Goal: Task Accomplishment & Management: Complete application form

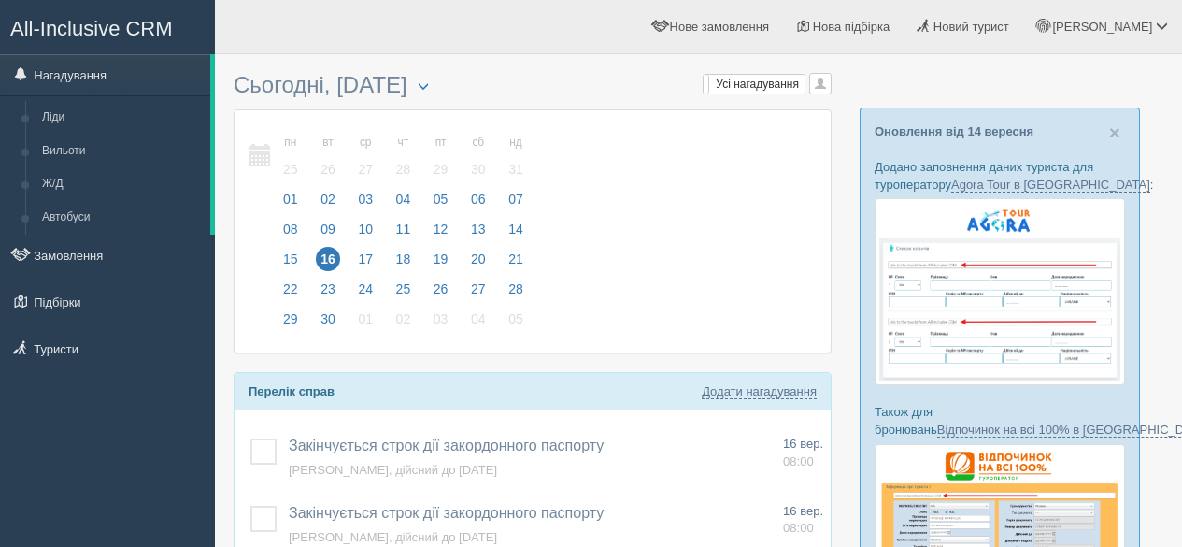
scroll to position [187, 0]
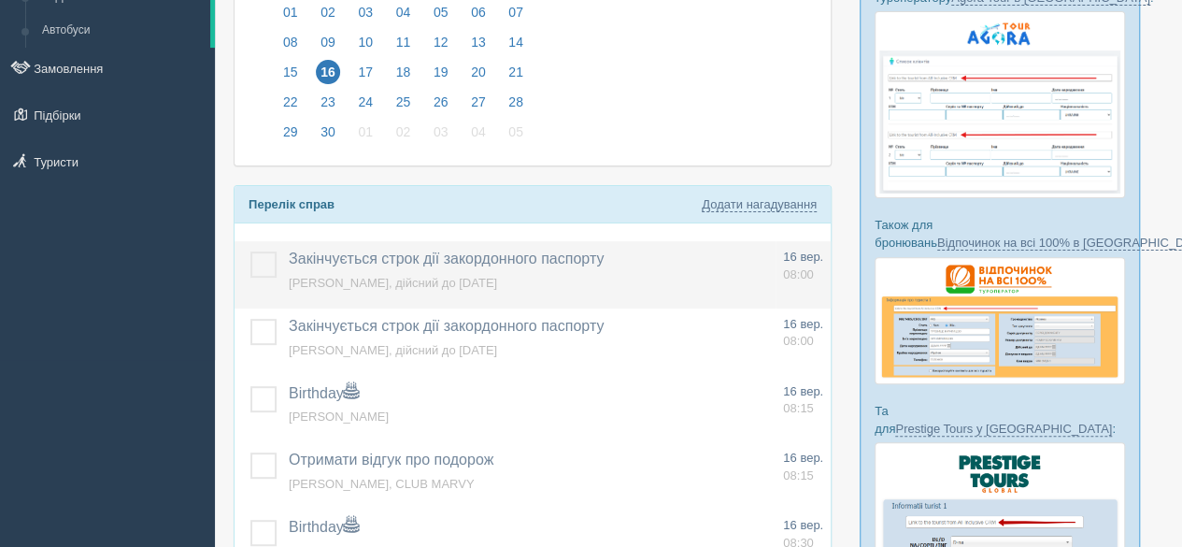
drag, startPoint x: 273, startPoint y: 264, endPoint x: 279, endPoint y: 300, distance: 37.0
click at [250, 251] on label at bounding box center [250, 251] width 0 height 0
click at [0, 0] on input "checkbox" at bounding box center [0, 0] width 0 height 0
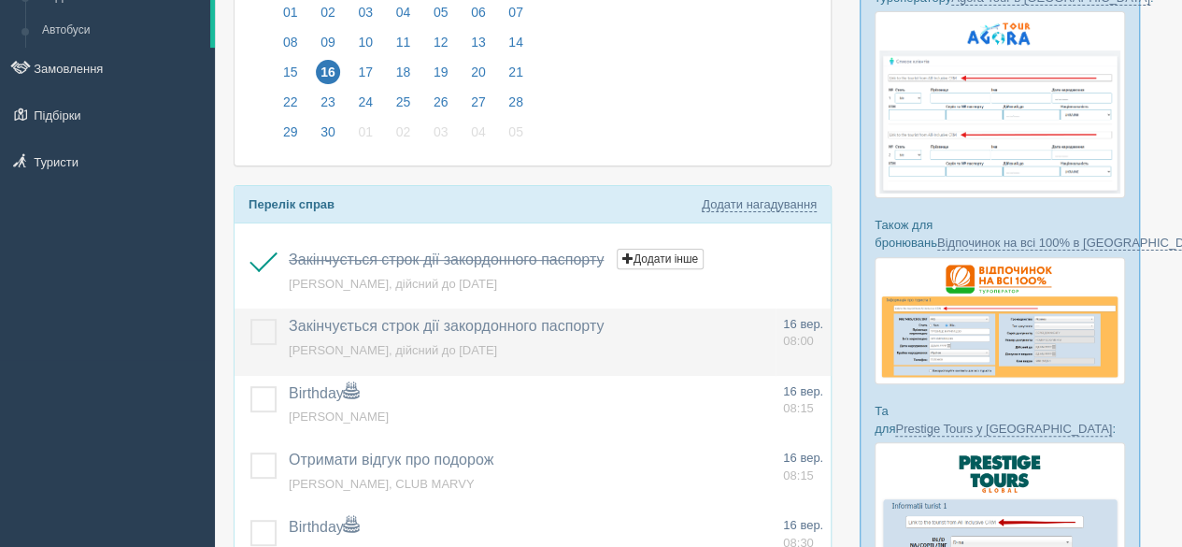
click at [250, 319] on label at bounding box center [250, 319] width 0 height 0
click at [0, 0] on input "checkbox" at bounding box center [0, 0] width 0 height 0
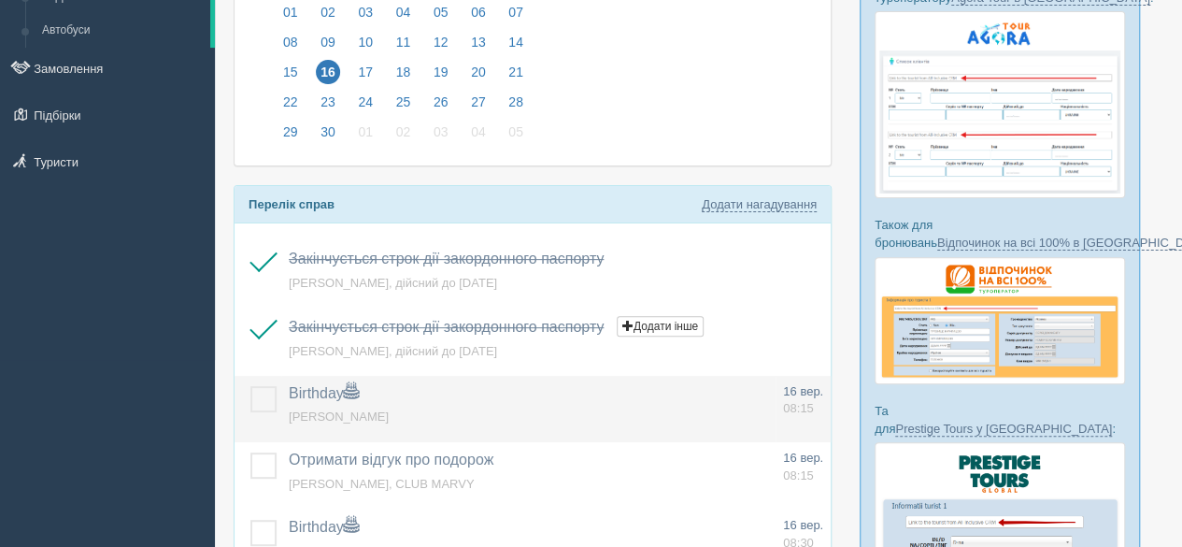
click at [250, 386] on label at bounding box center [250, 386] width 0 height 0
click at [0, 0] on input "checkbox" at bounding box center [0, 0] width 0 height 0
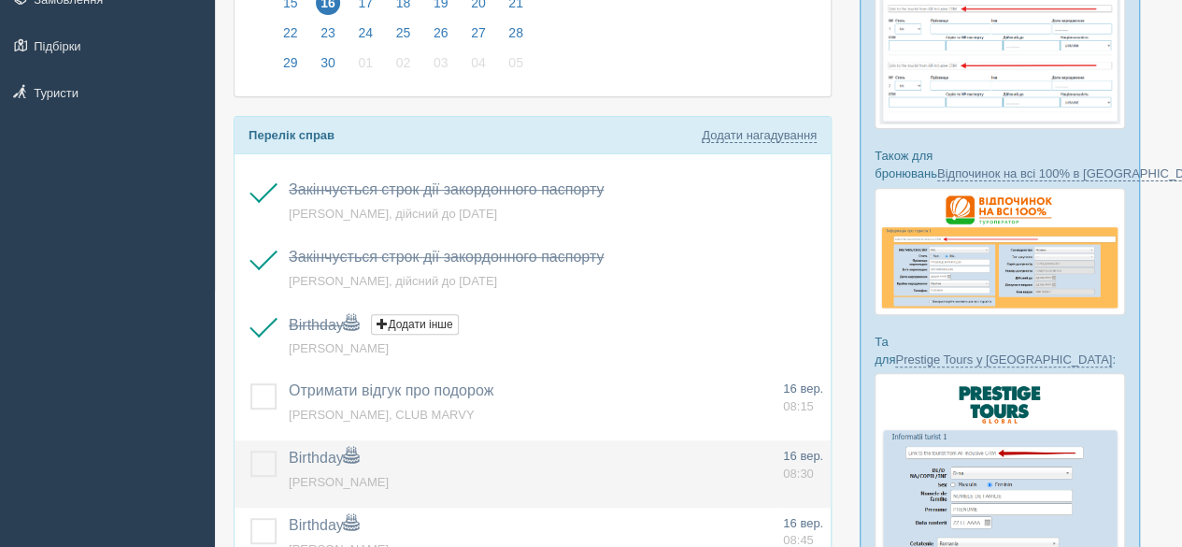
scroll to position [280, 0]
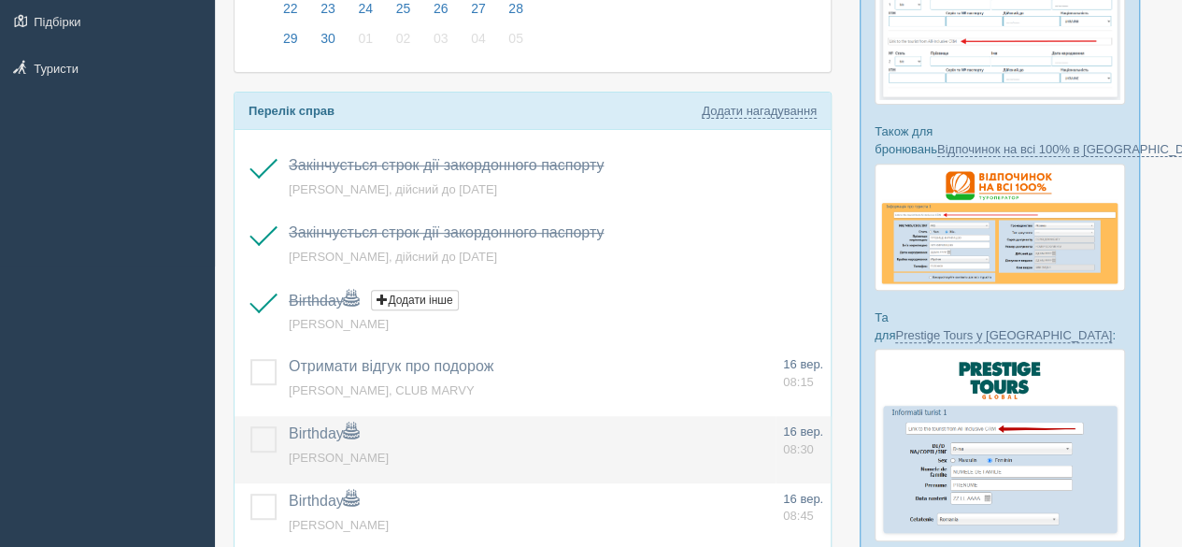
click at [250, 426] on label at bounding box center [250, 426] width 0 height 0
click at [0, 0] on input "checkbox" at bounding box center [0, 0] width 0 height 0
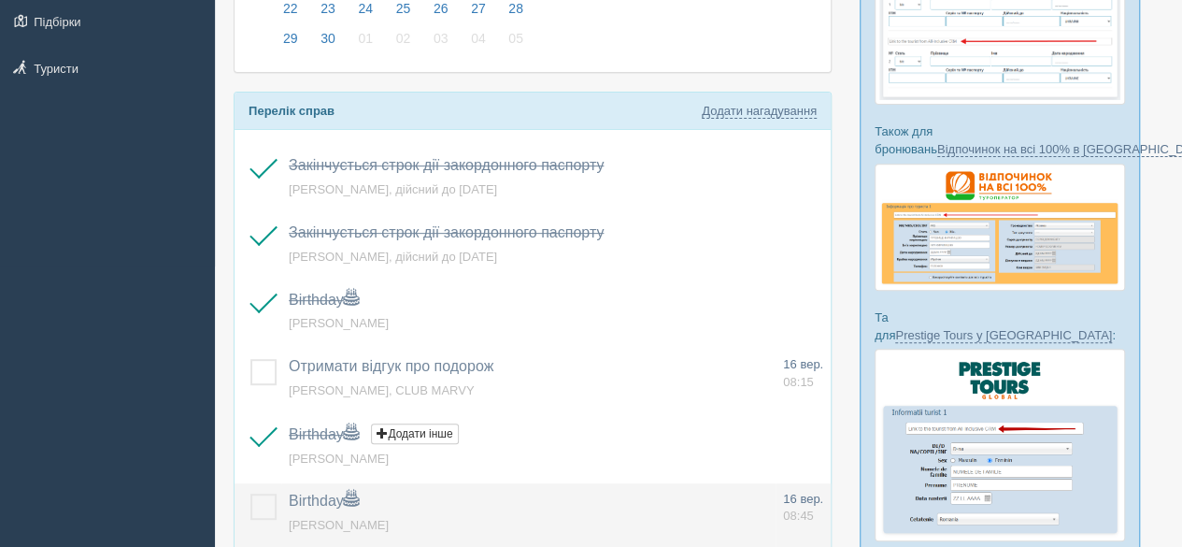
click at [250, 493] on label at bounding box center [250, 493] width 0 height 0
click at [0, 0] on input "checkbox" at bounding box center [0, 0] width 0 height 0
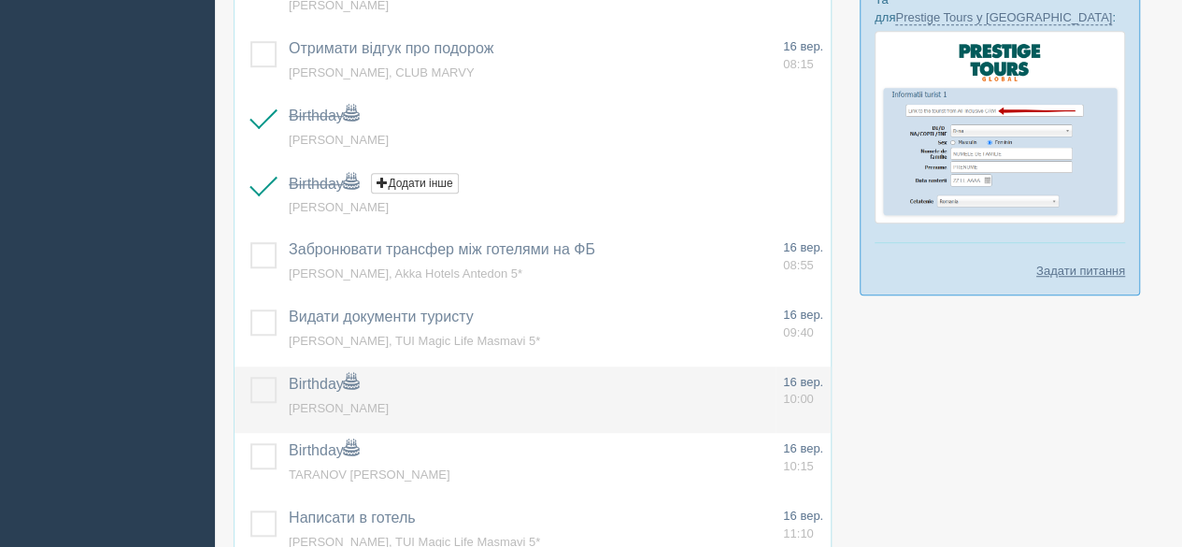
scroll to position [654, 0]
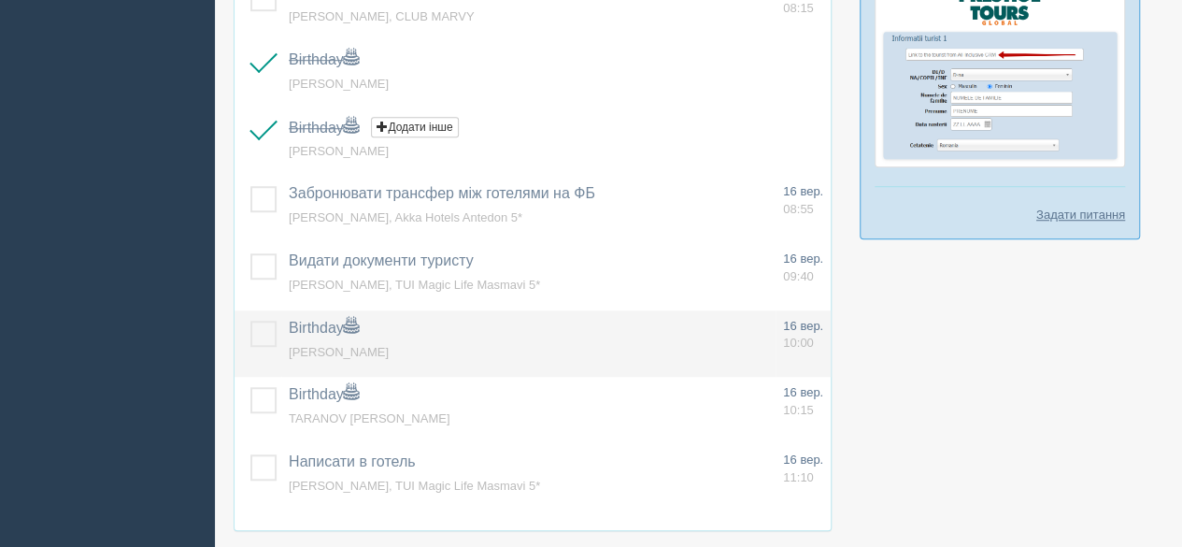
click at [250, 321] on label at bounding box center [250, 321] width 0 height 0
click at [0, 0] on input "checkbox" at bounding box center [0, 0] width 0 height 0
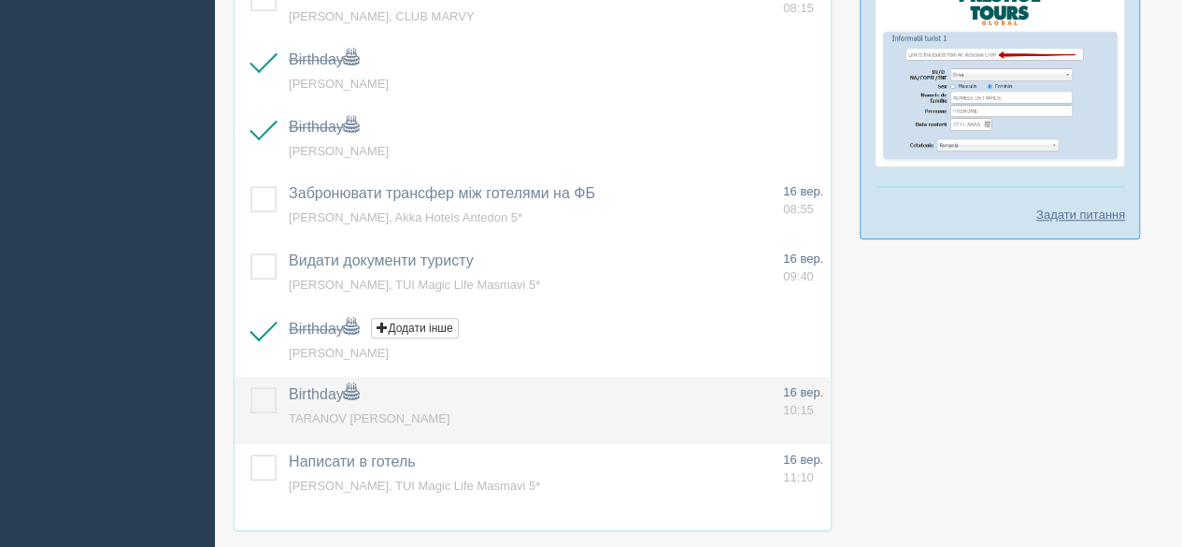
click at [250, 387] on label at bounding box center [250, 387] width 0 height 0
click at [0, 0] on input "checkbox" at bounding box center [0, 0] width 0 height 0
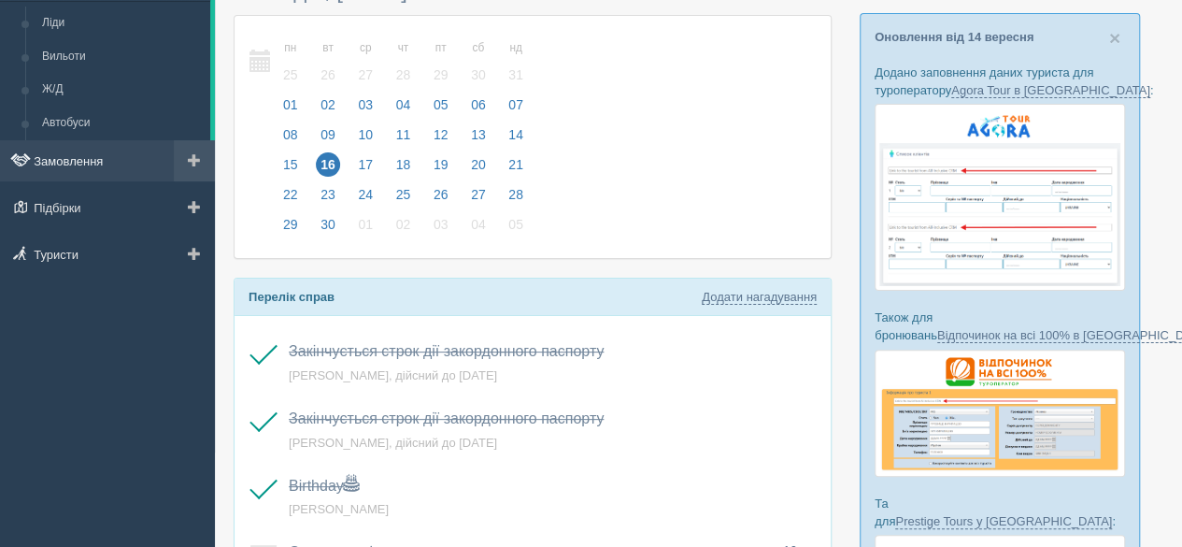
scroll to position [0, 0]
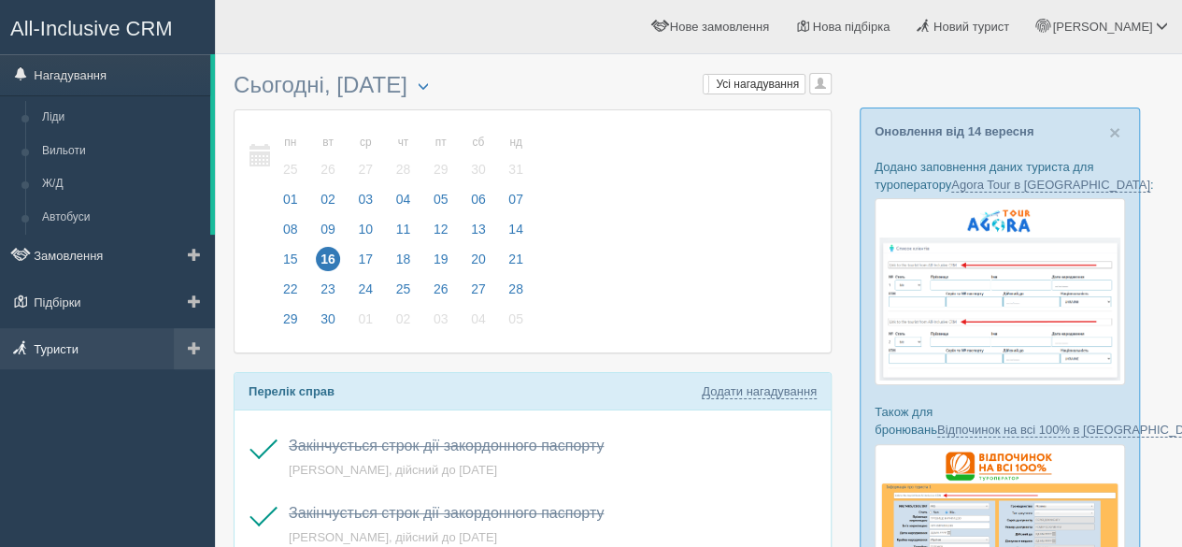
click at [80, 349] on link "Туристи" at bounding box center [107, 348] width 215 height 41
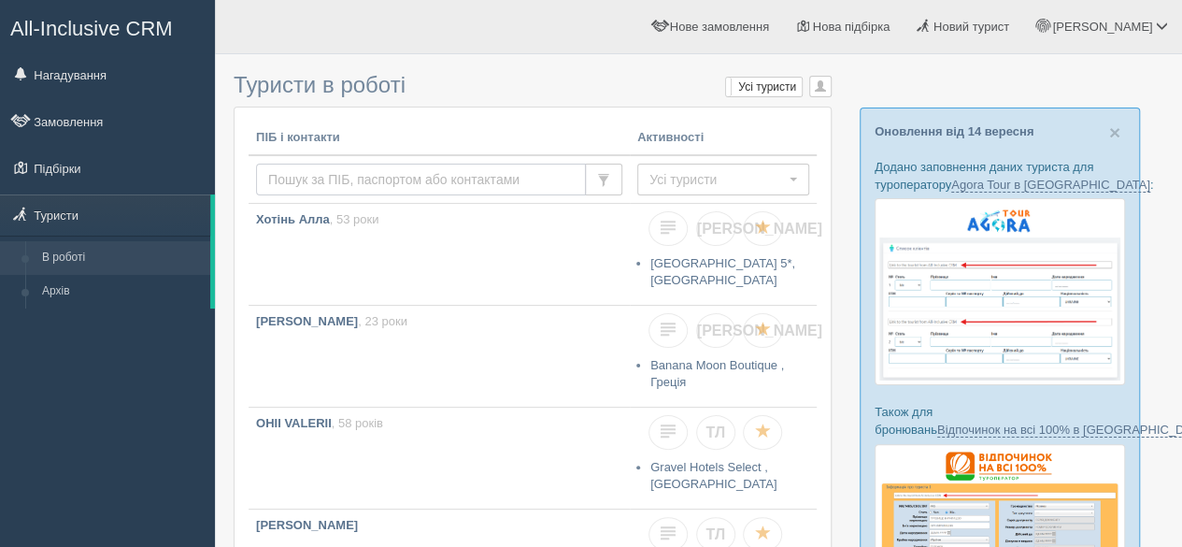
click at [351, 178] on input "text" at bounding box center [421, 180] width 330 height 32
type input "bochkova"
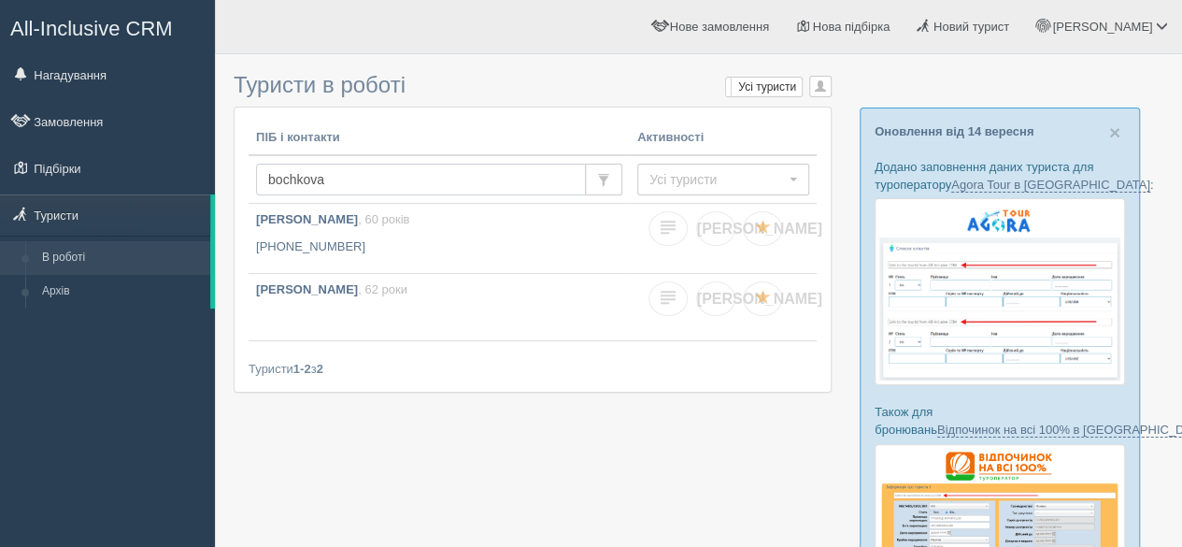
drag, startPoint x: 340, startPoint y: 180, endPoint x: 256, endPoint y: 177, distance: 84.2
click at [258, 177] on input "bochkova" at bounding box center [421, 180] width 330 height 32
type input "baidukova"
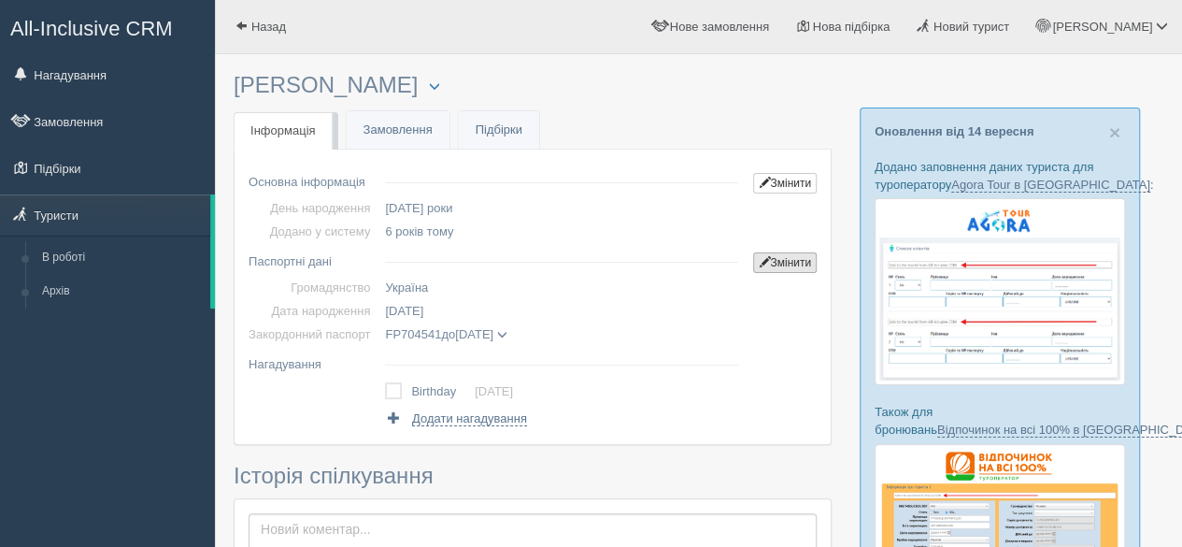
click at [775, 260] on link "Змінити" at bounding box center [785, 262] width 64 height 21
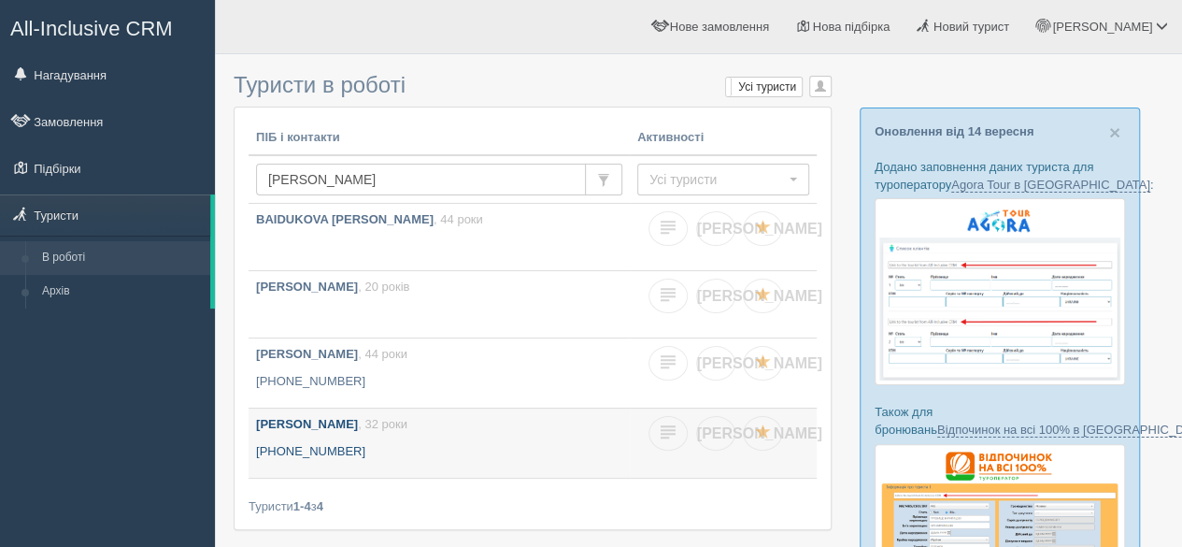
click at [380, 446] on p "[PHONE_NUMBER]" at bounding box center [439, 452] width 366 height 18
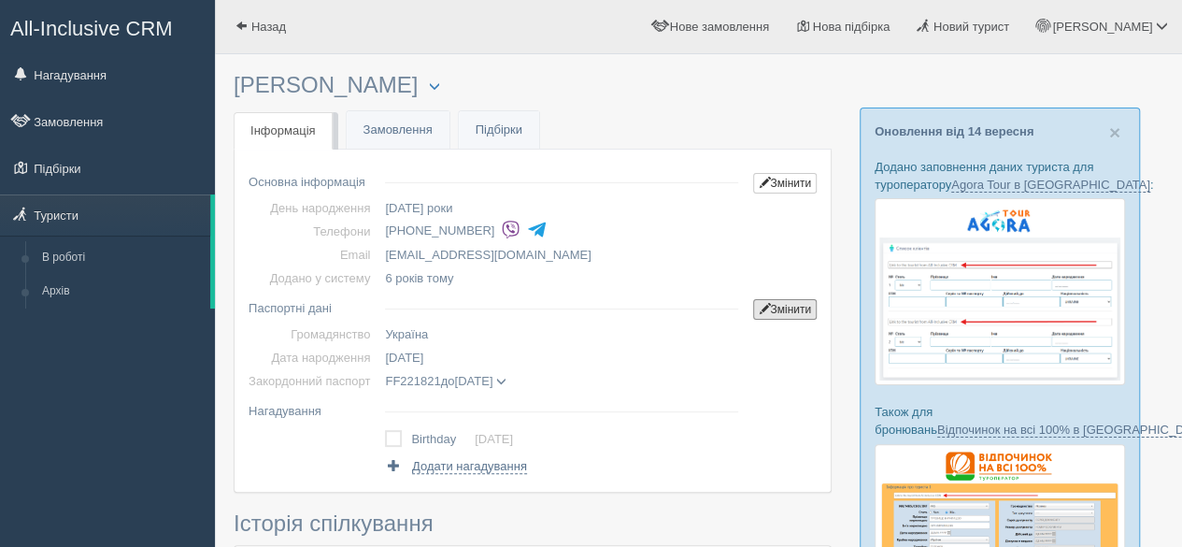
drag, startPoint x: 792, startPoint y: 305, endPoint x: 781, endPoint y: 295, distance: 13.9
click at [792, 305] on link "Змінити" at bounding box center [785, 309] width 64 height 21
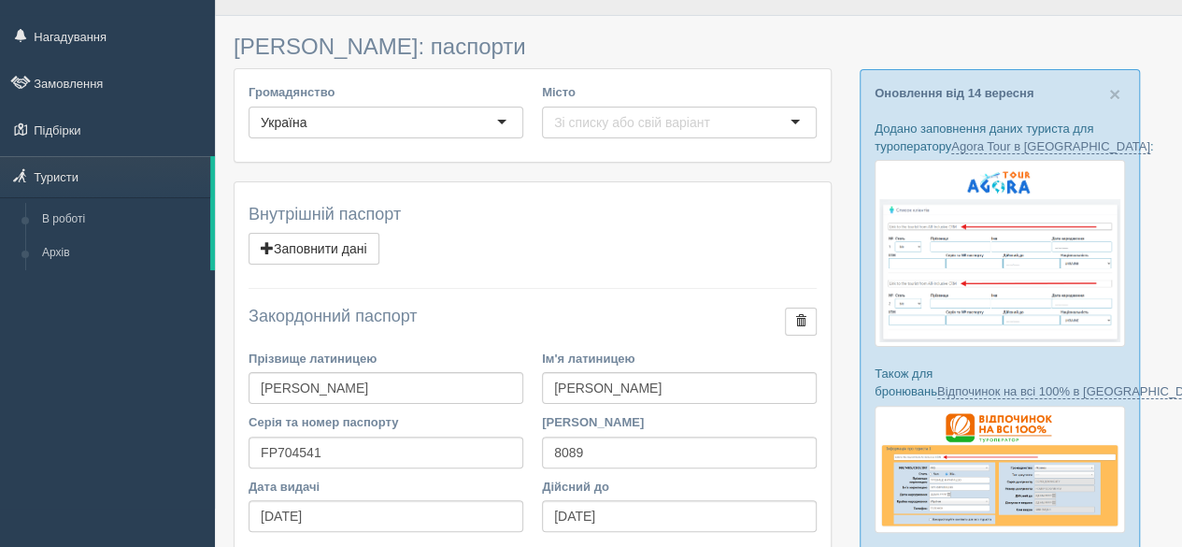
scroll to position [93, 0]
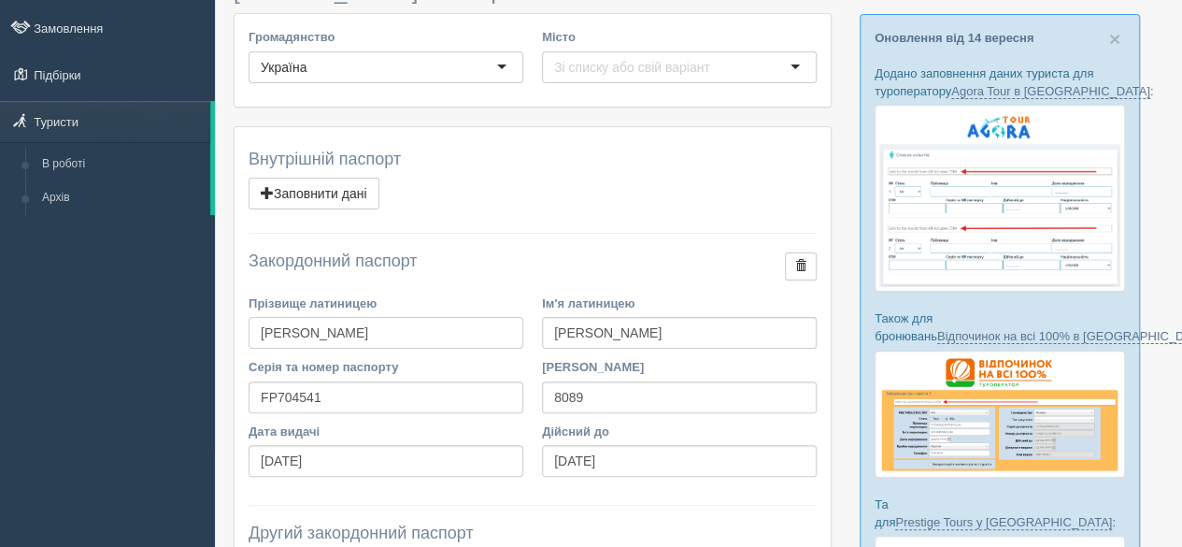
click at [318, 337] on input "BOCHKOVA" at bounding box center [386, 333] width 275 height 32
click at [589, 335] on input "SVITLANA" at bounding box center [679, 333] width 275 height 32
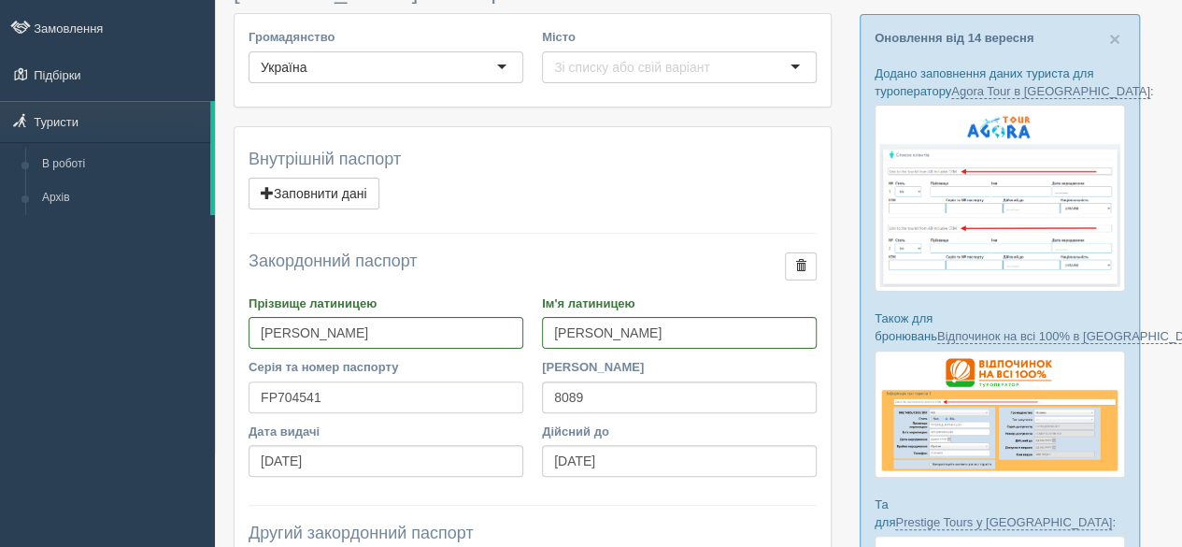
click at [284, 399] on input "FP704541" at bounding box center [386, 397] width 275 height 32
click at [306, 462] on input "11.07.2018" at bounding box center [386, 461] width 275 height 32
drag, startPoint x: 637, startPoint y: 449, endPoint x: 498, endPoint y: 440, distance: 139.5
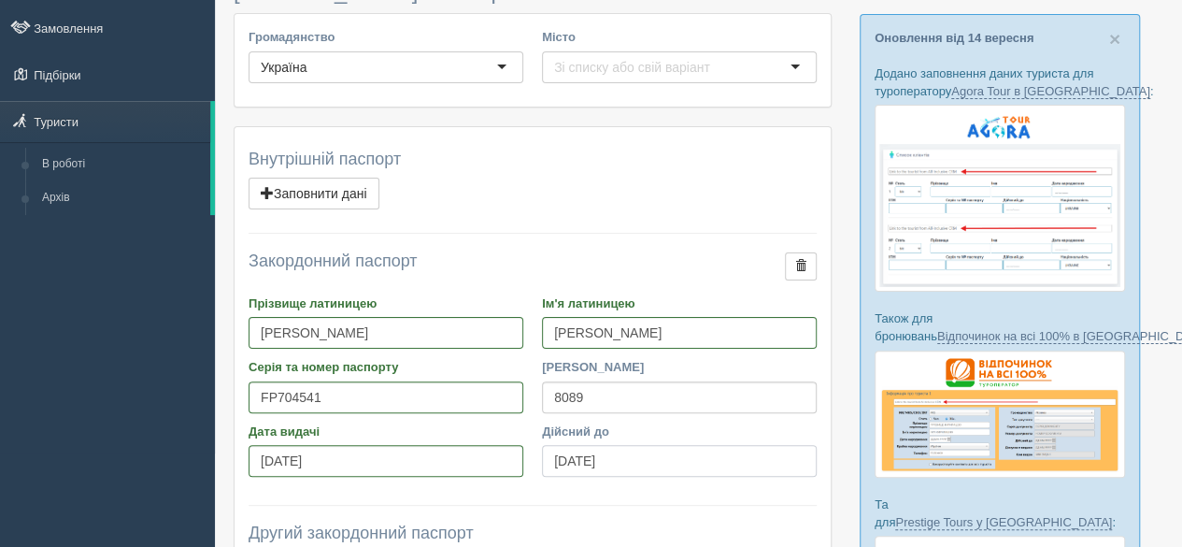
click at [498, 440] on div "Дата видачі 11.07.2018 Дійсний до 11.07.2028" at bounding box center [532, 454] width 587 height 64
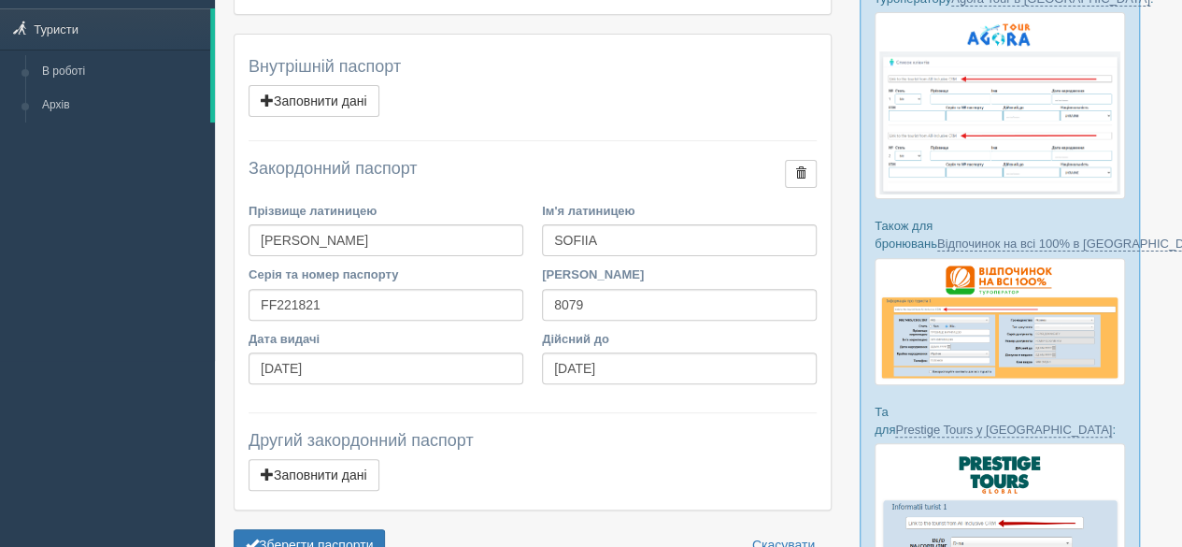
scroll to position [187, 0]
click at [308, 233] on input "[PERSON_NAME]" at bounding box center [386, 239] width 275 height 32
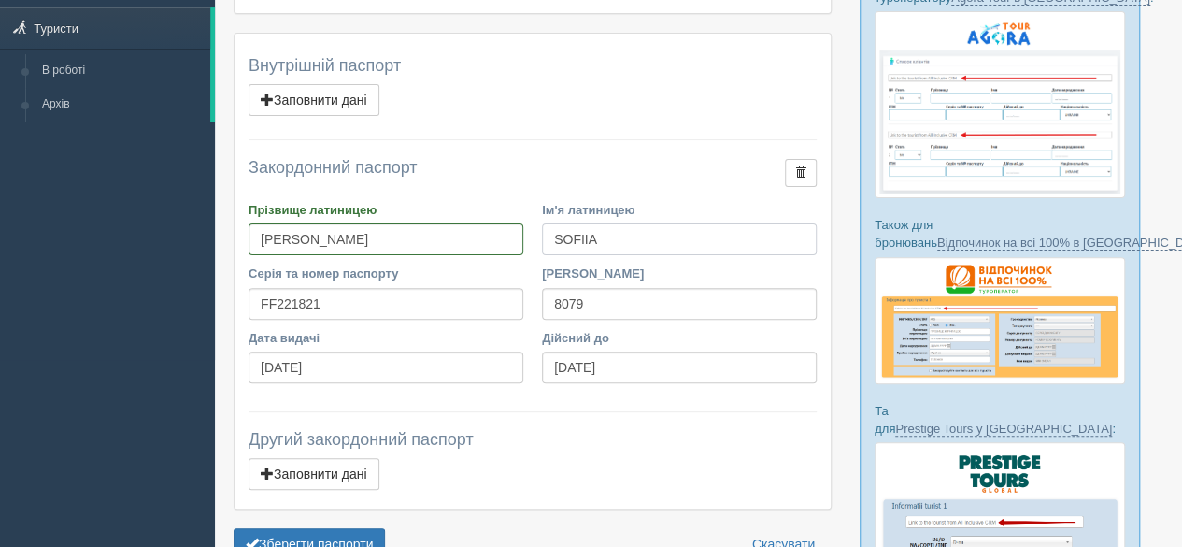
click at [579, 230] on input "SOFIIA" at bounding box center [679, 239] width 275 height 32
click at [303, 304] on input "FF221821" at bounding box center [386, 304] width 275 height 32
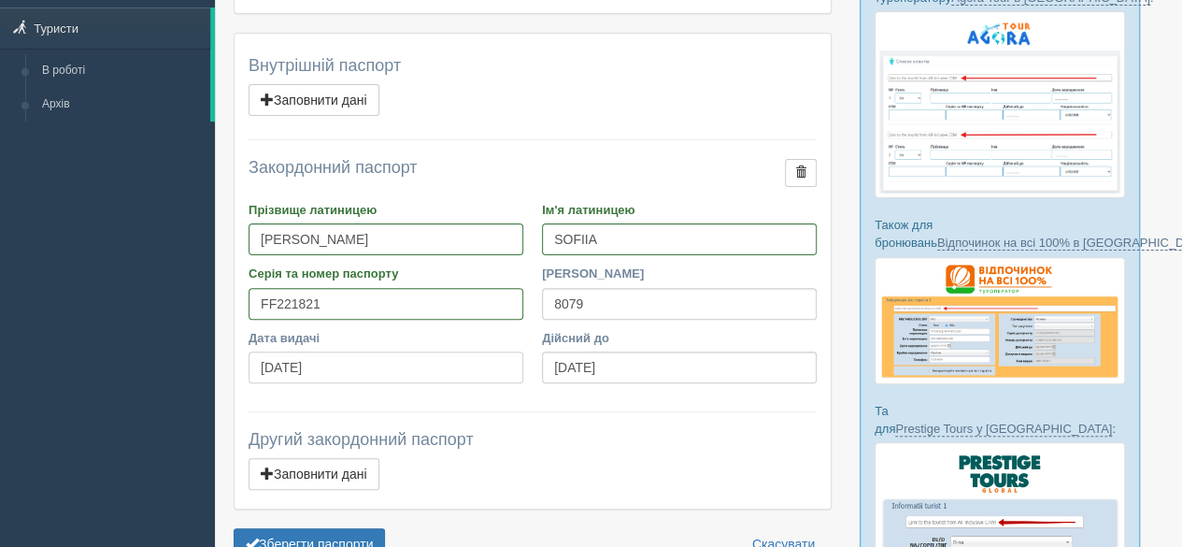
drag, startPoint x: 345, startPoint y: 361, endPoint x: 234, endPoint y: 367, distance: 111.4
click at [235, 367] on div "Внутрішній паспорт Видалити Заповнити дані ПІБ (для договорів) Серія паспорту Н…" at bounding box center [533, 272] width 596 height 476
drag, startPoint x: 657, startPoint y: 359, endPoint x: 557, endPoint y: 358, distance: 100.0
click at [557, 358] on input "[DATE]" at bounding box center [679, 367] width 275 height 32
